Goal: Check status

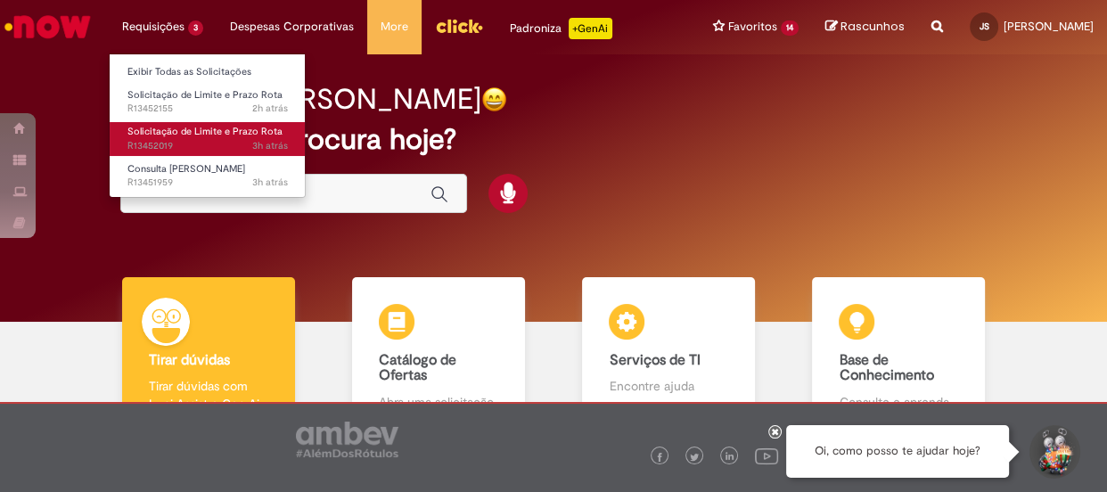
click at [171, 139] on span "3h atrás 3 horas atrás R13452019" at bounding box center [207, 146] width 160 height 14
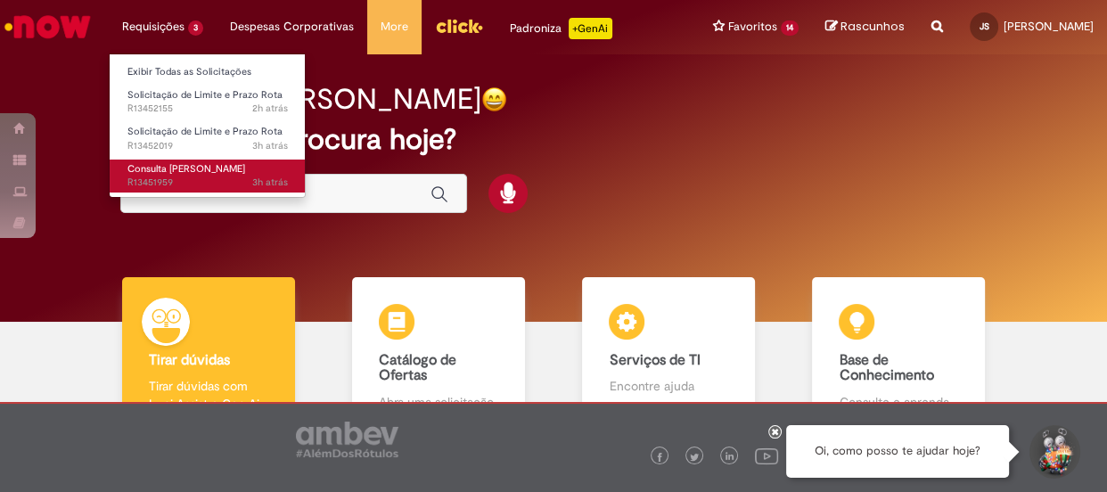
click at [173, 174] on span "Consulta [PERSON_NAME]" at bounding box center [186, 168] width 118 height 13
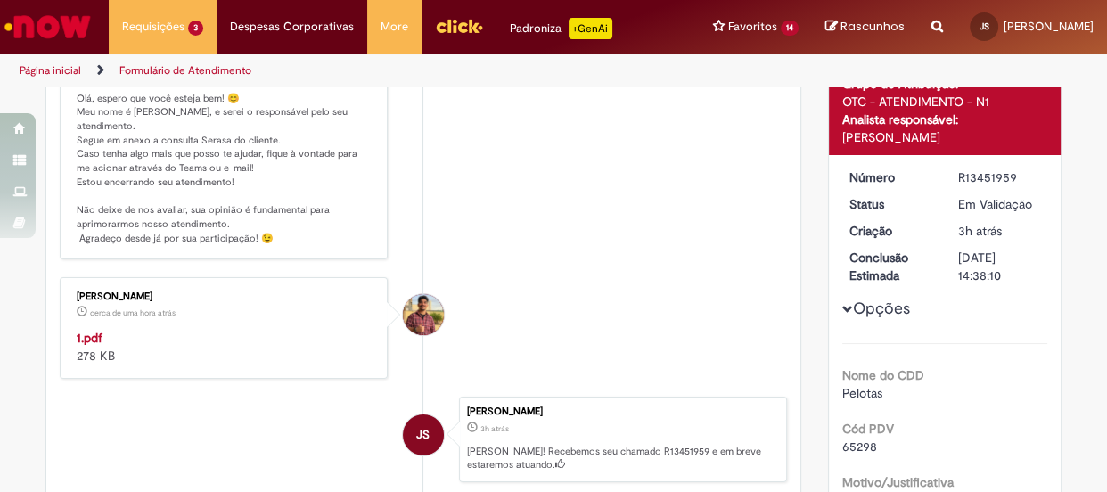
scroll to position [345, 0]
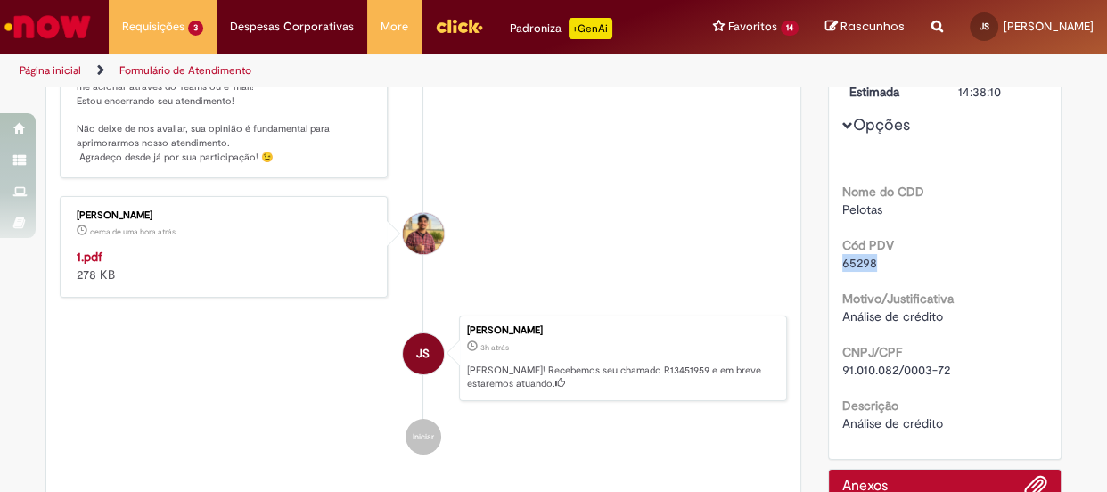
drag, startPoint x: 890, startPoint y: 262, endPoint x: 819, endPoint y: 265, distance: 71.3
click at [819, 265] on div "Solução Proposta Aceitar solução Rejeitar Solução Detalhes do tíquete Grupo de …" at bounding box center [944, 185] width 261 height 882
copy span "65298"
click at [106, 278] on div "1.pdf 278 KB" at bounding box center [225, 266] width 297 height 36
click at [86, 277] on div "1.pdf 278 KB" at bounding box center [225, 266] width 297 height 36
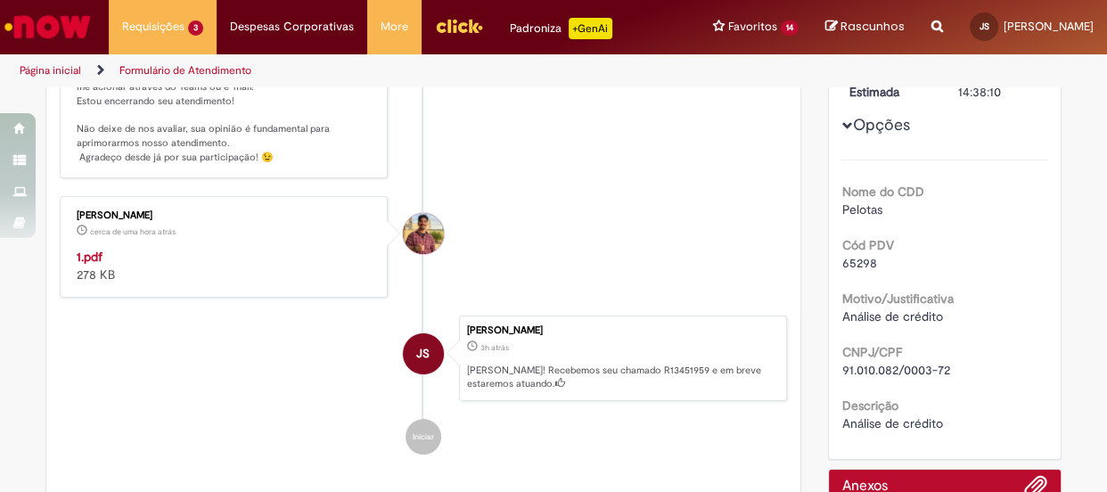
click at [80, 265] on strong "1.pdf" at bounding box center [90, 257] width 26 height 16
